Goal: Navigation & Orientation: Understand site structure

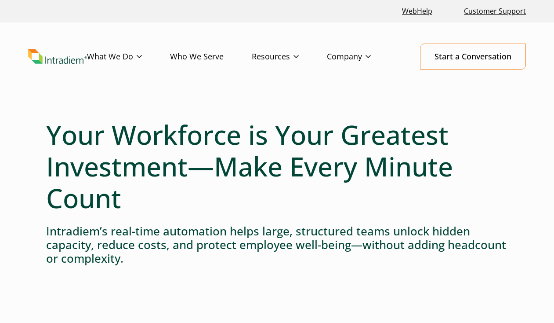
scroll to position [19, 0]
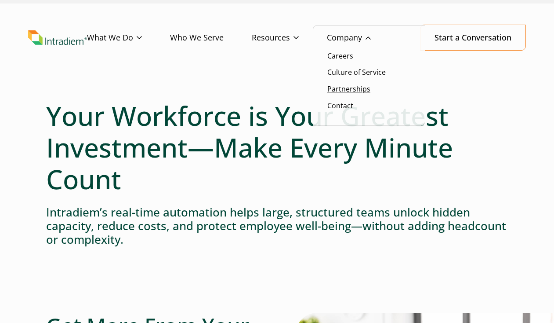
click at [343, 88] on link "Partnerships" at bounding box center [348, 89] width 43 height 10
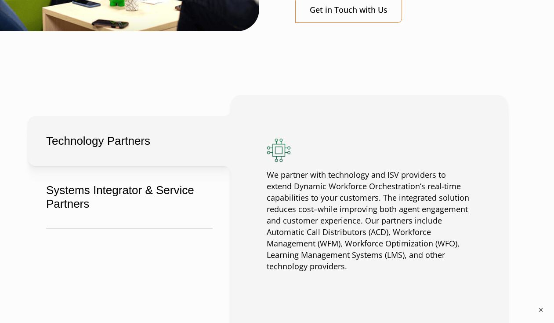
scroll to position [708, 0]
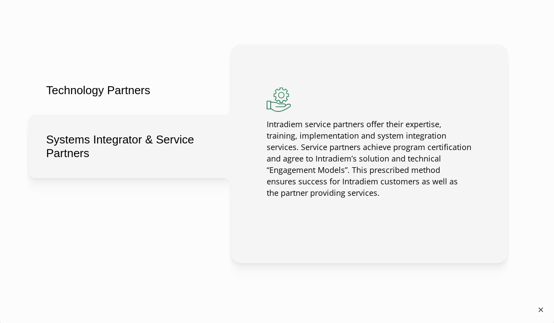
click at [538, 308] on button "×" at bounding box center [541, 309] width 11 height 11
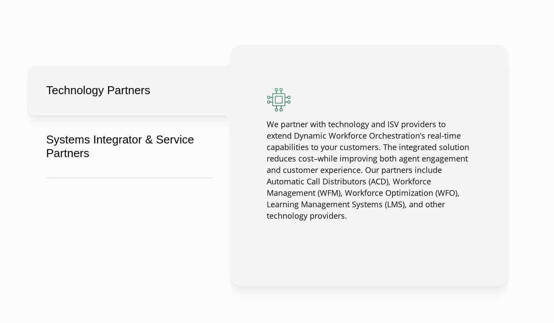
click at [172, 91] on button "Technology Partners" at bounding box center [129, 90] width 203 height 50
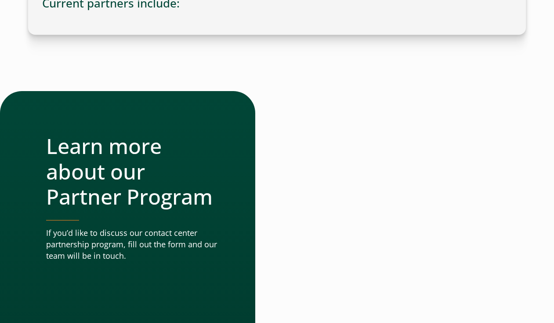
scroll to position [3012, 0]
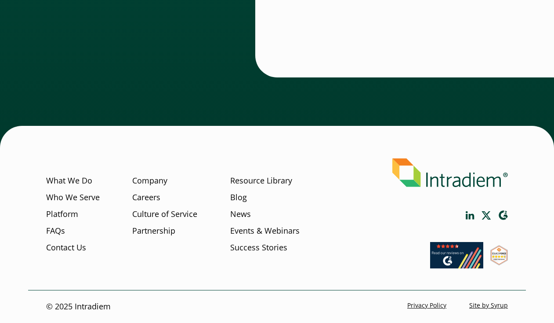
click at [71, 207] on li "Who We Serve" at bounding box center [73, 200] width 54 height 17
click at [69, 211] on link "Platform" at bounding box center [62, 213] width 32 height 11
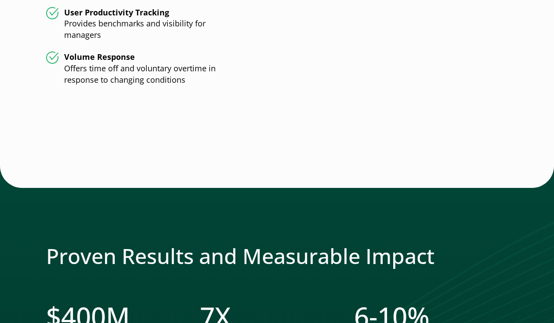
scroll to position [2565, 0]
